Goal: Entertainment & Leisure: Consume media (video, audio)

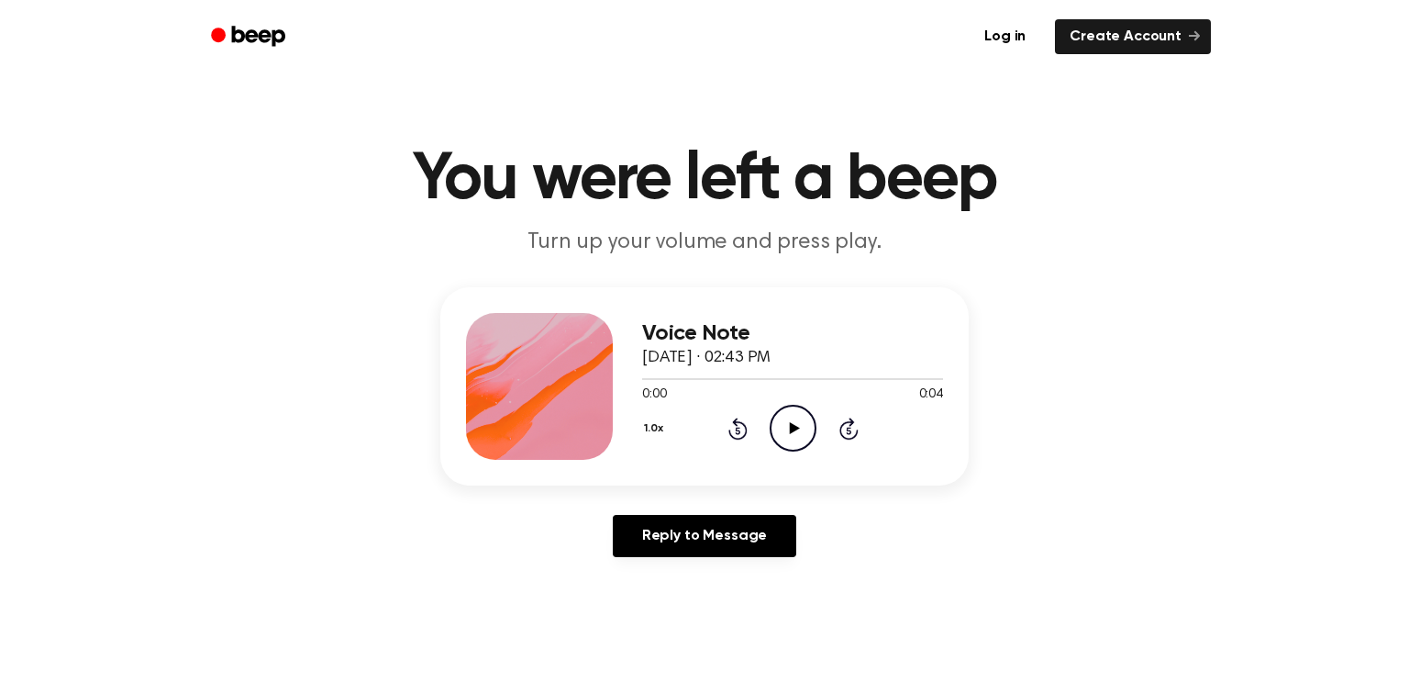
click at [789, 430] on icon at bounding box center [794, 428] width 10 height 12
click at [1178, 590] on main "You were left a beep Turn up your volume and press play. Voice Note [DATE] · 02…" at bounding box center [704, 565] width 1409 height 1131
click at [781, 415] on icon "Play Audio" at bounding box center [793, 428] width 47 height 47
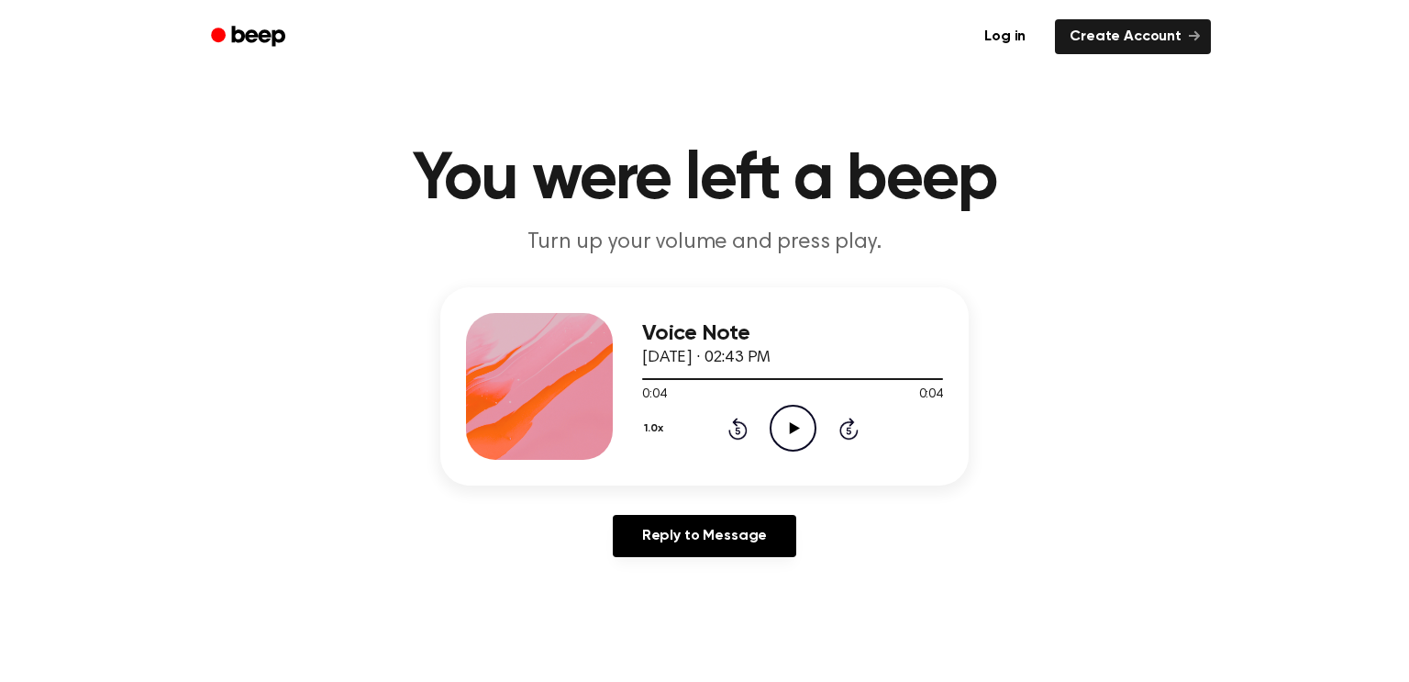
click at [778, 424] on icon "Play Audio" at bounding box center [793, 428] width 47 height 47
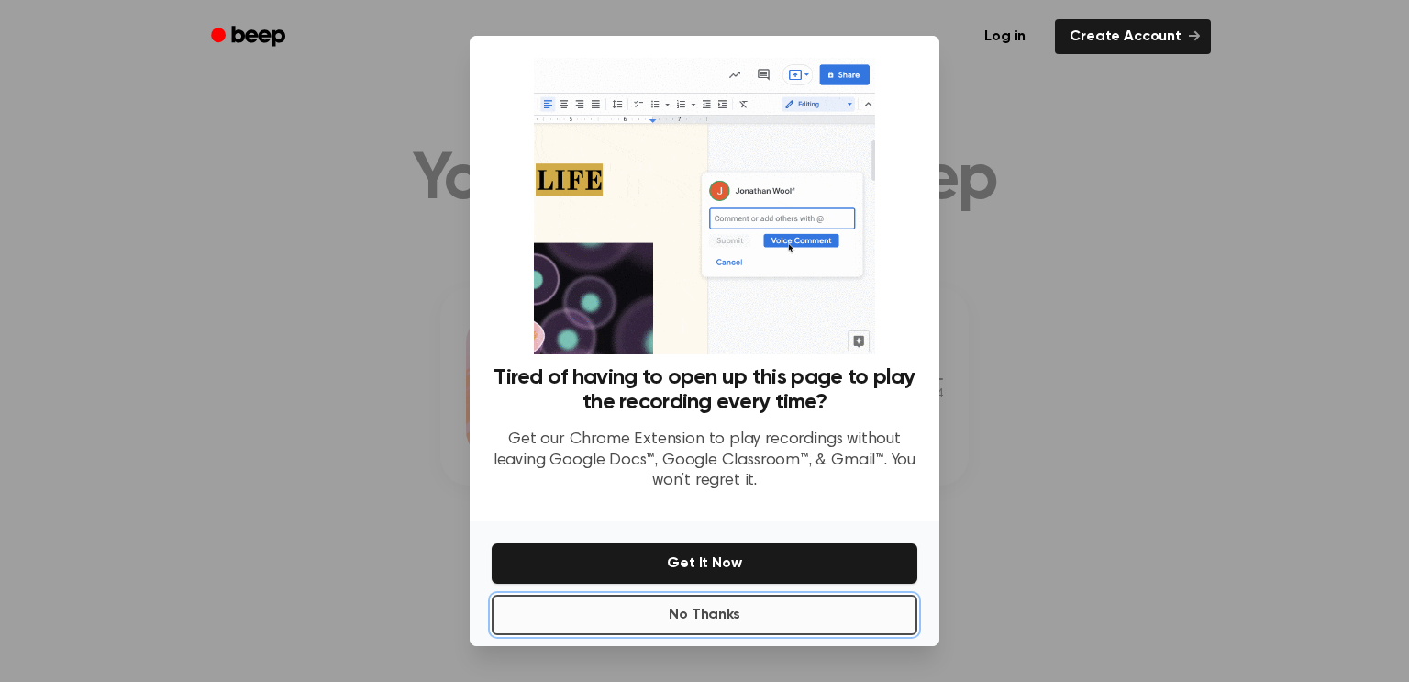
click at [729, 603] on button "No Thanks" at bounding box center [705, 615] width 426 height 40
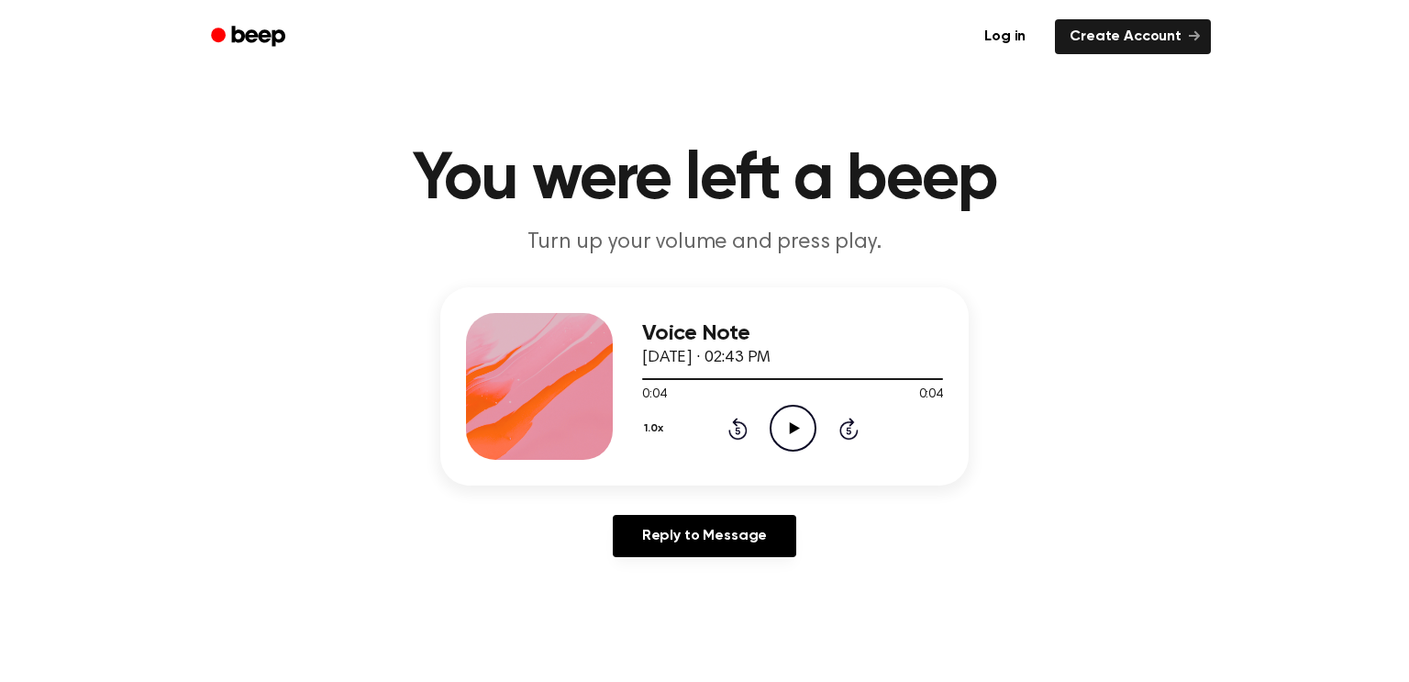
click at [810, 416] on circle at bounding box center [793, 428] width 45 height 45
click at [771, 428] on circle at bounding box center [793, 428] width 45 height 45
click at [808, 438] on icon "Play Audio" at bounding box center [793, 428] width 47 height 47
click at [771, 427] on circle at bounding box center [793, 428] width 45 height 45
click at [789, 428] on icon at bounding box center [794, 428] width 10 height 12
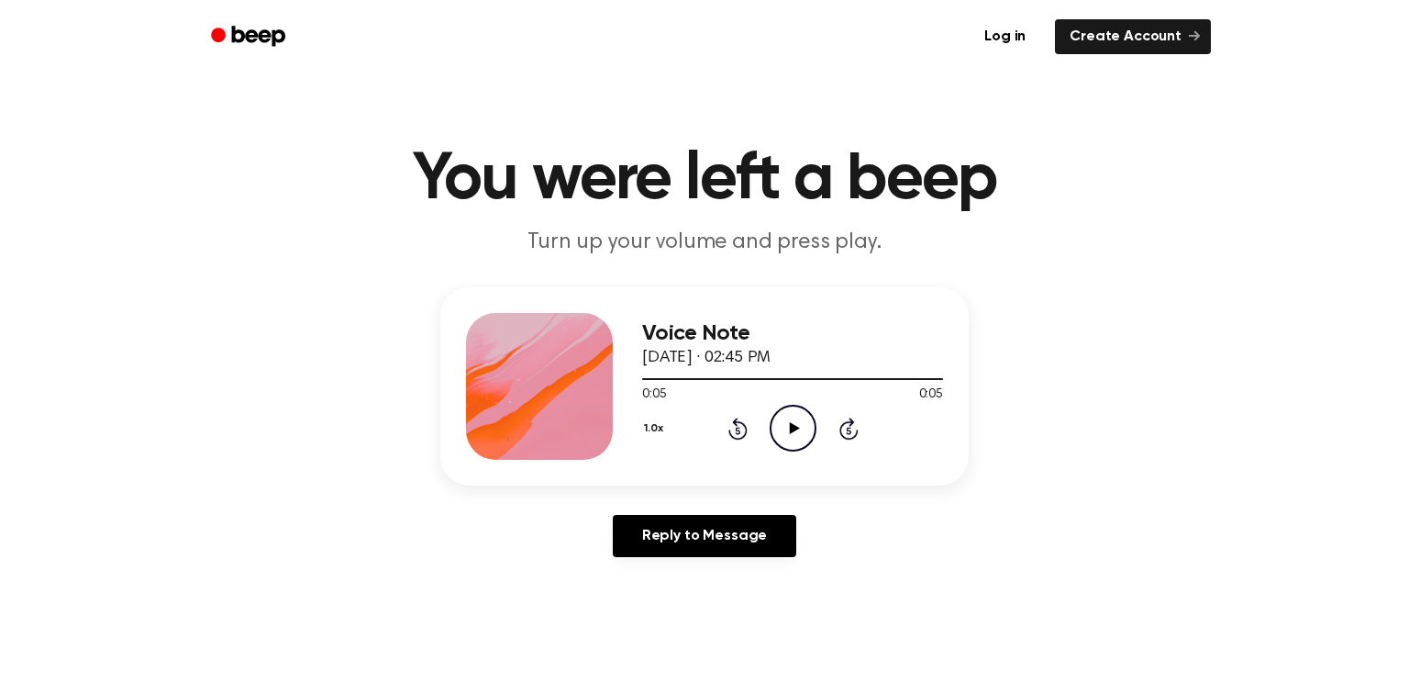
click at [788, 414] on icon "Play Audio" at bounding box center [793, 428] width 47 height 47
click at [807, 430] on icon "Play Audio" at bounding box center [793, 428] width 47 height 47
click at [784, 436] on icon "Play Audio" at bounding box center [793, 428] width 47 height 47
click at [772, 406] on icon "Play Audio" at bounding box center [793, 428] width 47 height 47
click at [774, 415] on icon "Play Audio" at bounding box center [793, 428] width 47 height 47
